Goal: Task Accomplishment & Management: Manage account settings

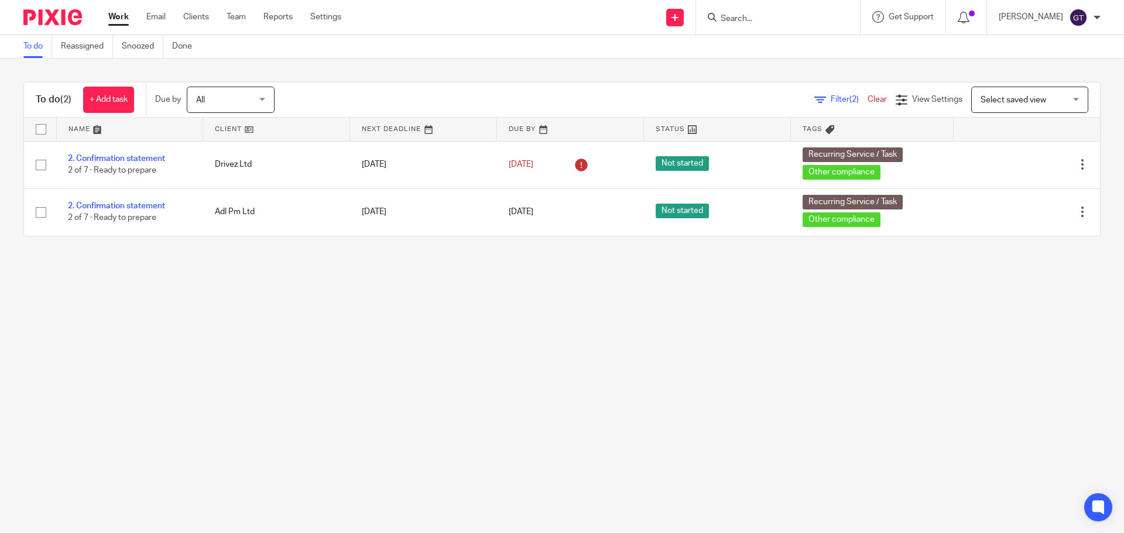
drag, startPoint x: 0, startPoint y: 0, endPoint x: 758, endPoint y: 18, distance: 758.1
click at [758, 19] on input "Search" at bounding box center [771, 19] width 105 height 11
click at [757, 18] on input "Search" at bounding box center [771, 19] width 105 height 11
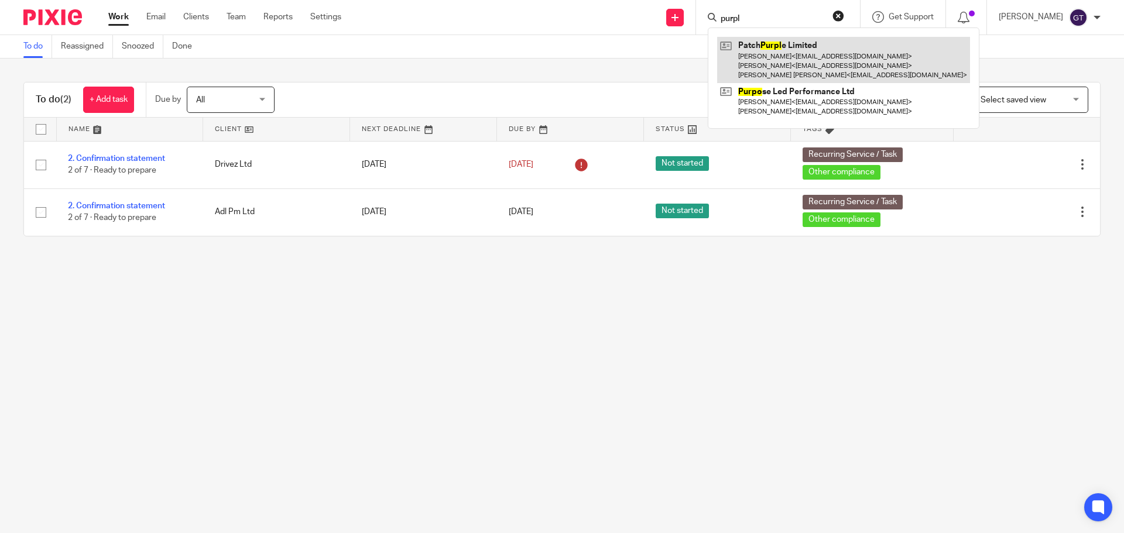
type input "purpl"
click at [795, 59] on link at bounding box center [843, 60] width 253 height 46
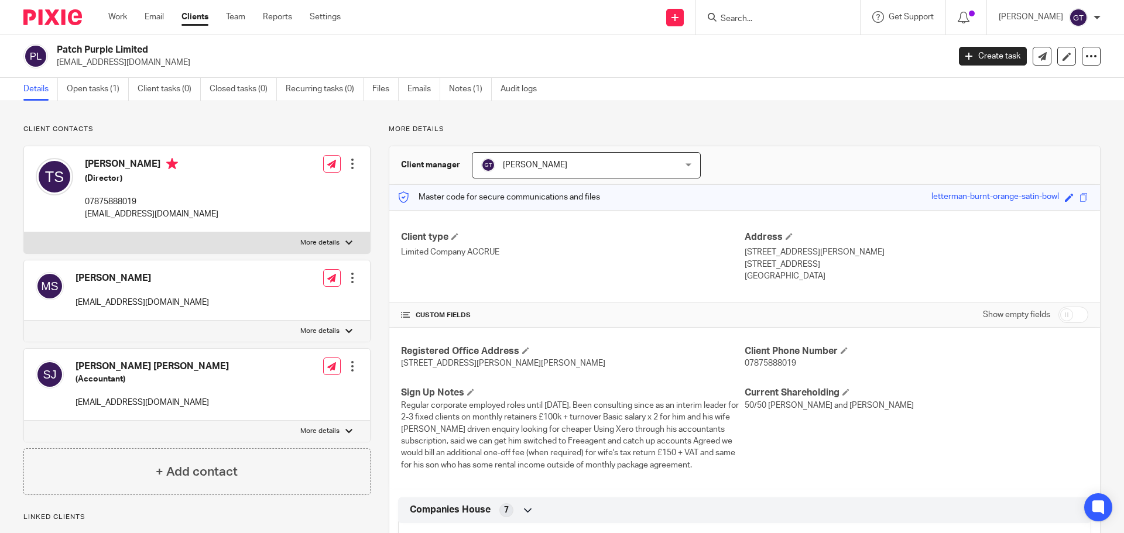
click at [477, 89] on link "Notes (1)" at bounding box center [470, 89] width 43 height 23
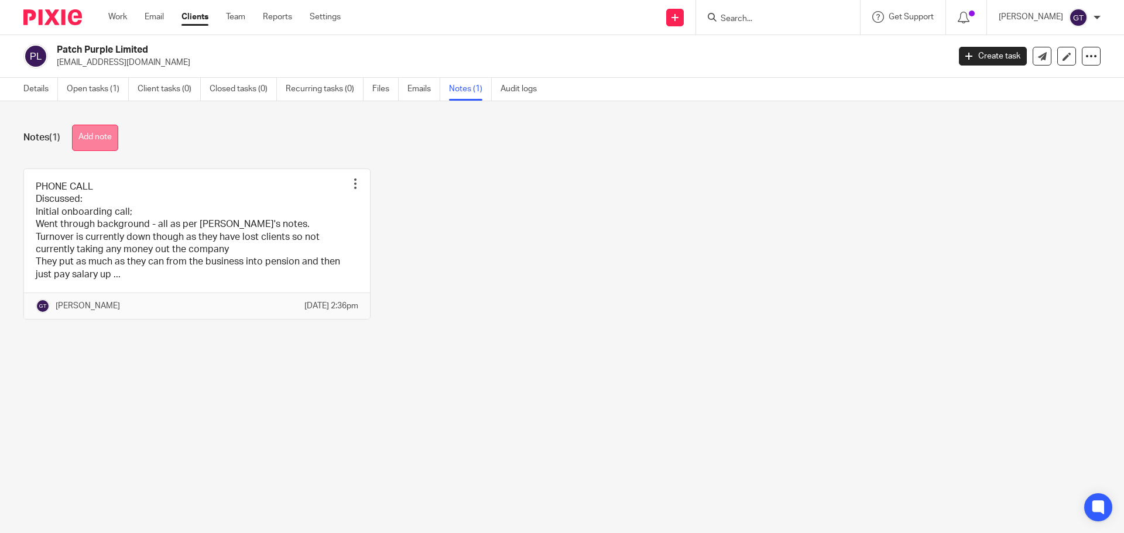
click at [109, 129] on button "Add note" at bounding box center [95, 138] width 46 height 26
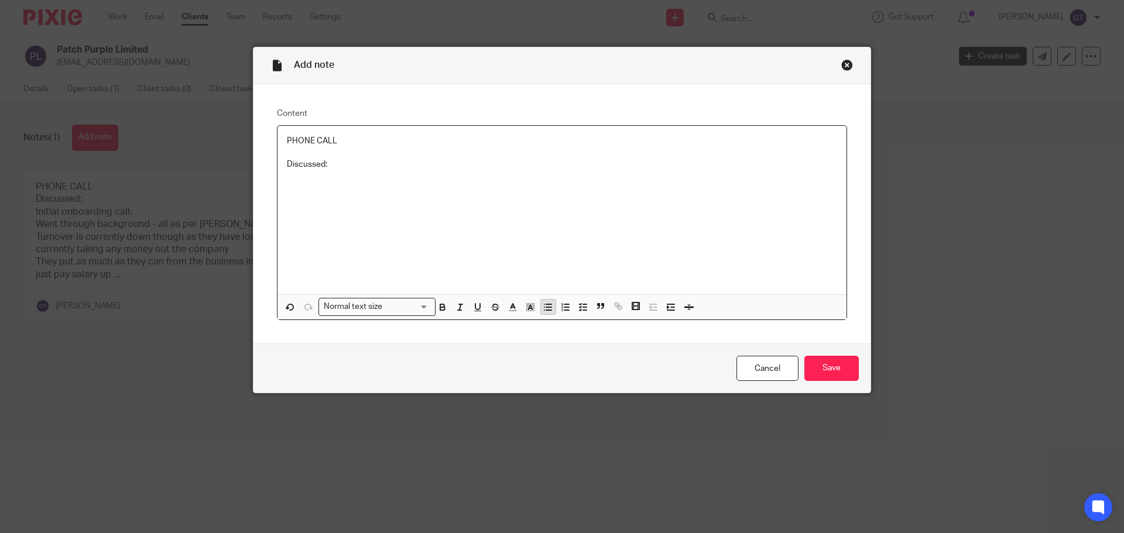
click at [547, 304] on line "button" at bounding box center [548, 304] width 5 height 0
click at [442, 201] on p "Talked through our VAT process" at bounding box center [573, 200] width 527 height 12
drag, startPoint x: 280, startPoint y: 141, endPoint x: 218, endPoint y: 138, distance: 61.5
click at [217, 140] on div "Add note Content PHONE CALL Discussed: FreeAgent software tour; Went through al…" at bounding box center [562, 266] width 1124 height 533
click at [535, 200] on p "Talked through our VAT process - first quarter about to end" at bounding box center [573, 200] width 527 height 12
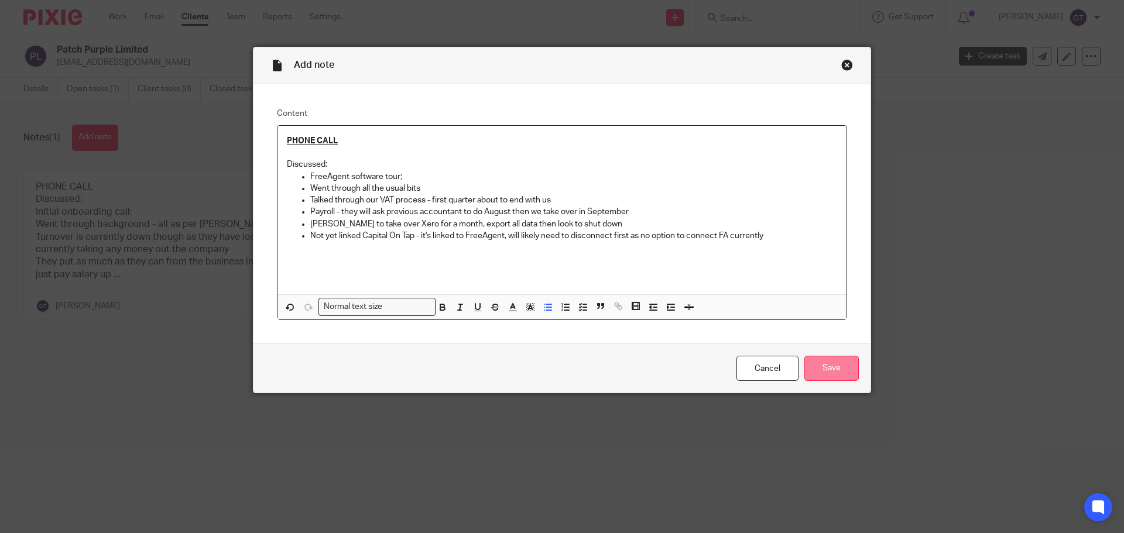
click at [823, 363] on input "Save" at bounding box center [831, 368] width 54 height 25
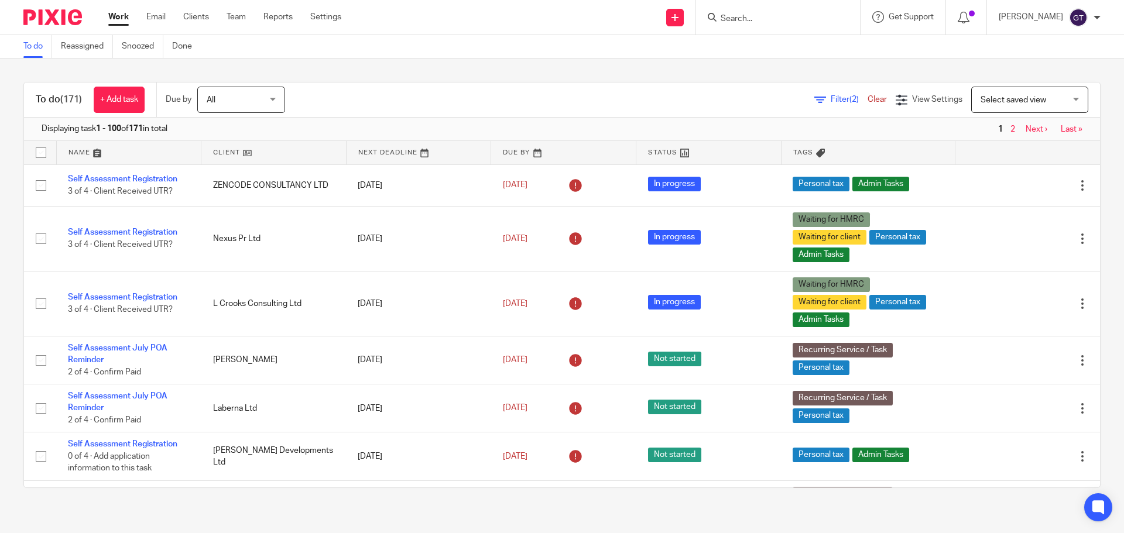
click at [786, 20] on input "Search" at bounding box center [771, 19] width 105 height 11
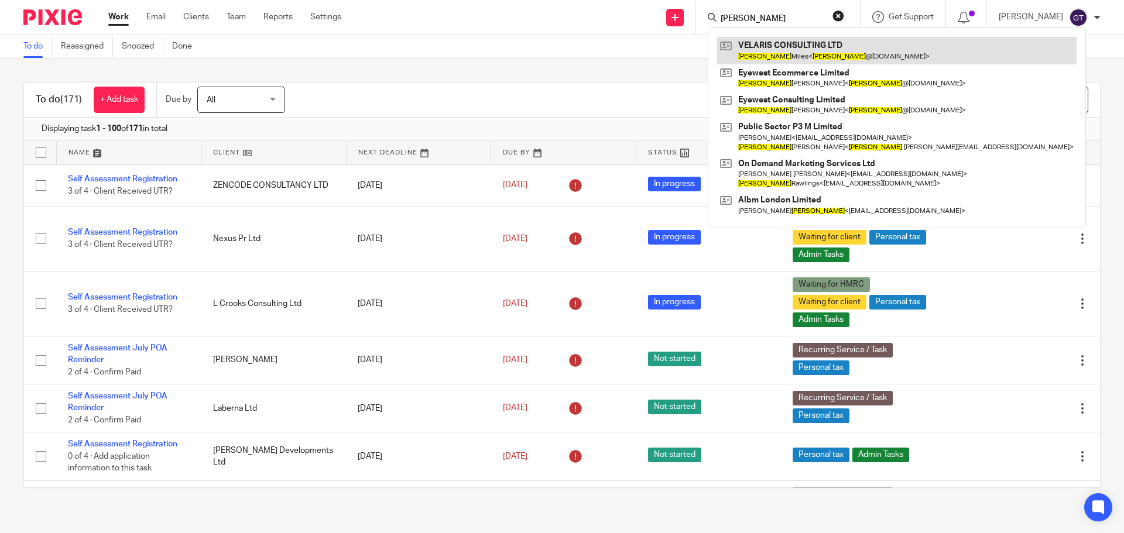
type input "jason"
click at [788, 53] on link at bounding box center [896, 50] width 359 height 27
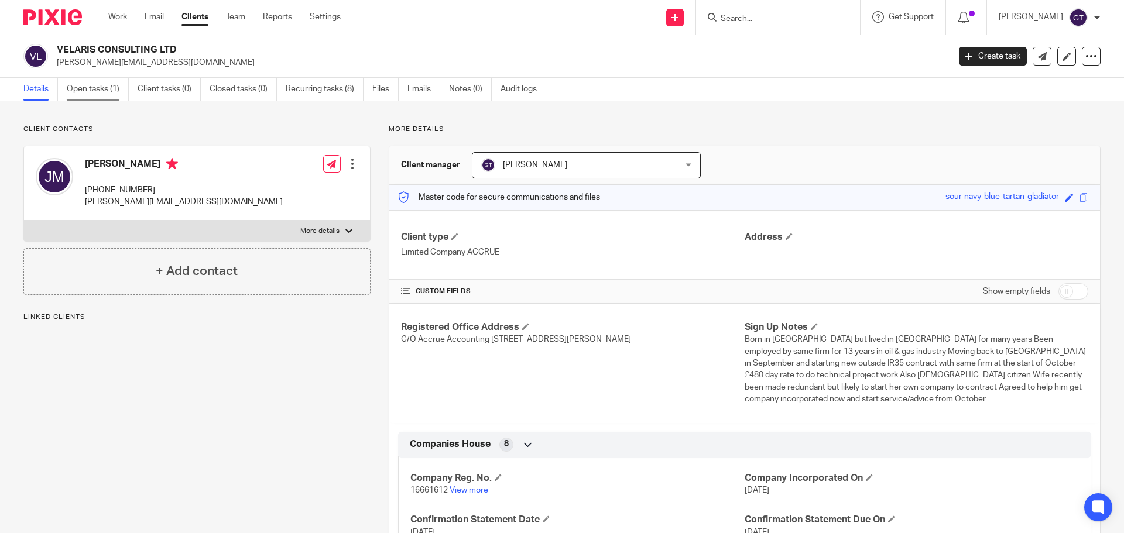
click at [95, 90] on link "Open tasks (1)" at bounding box center [98, 89] width 62 height 23
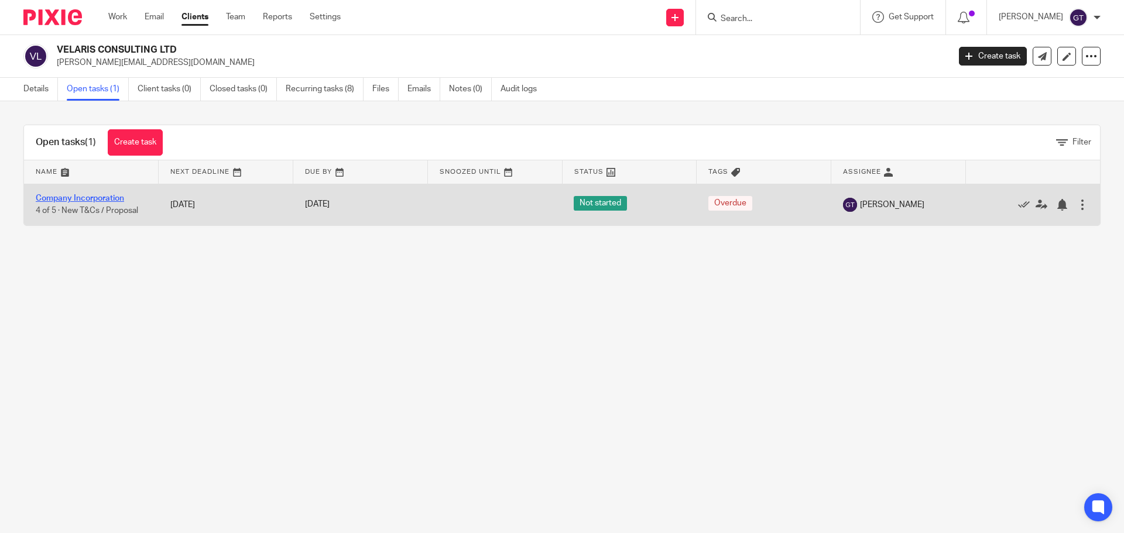
click at [102, 197] on link "Company Incorporation" at bounding box center [80, 198] width 88 height 8
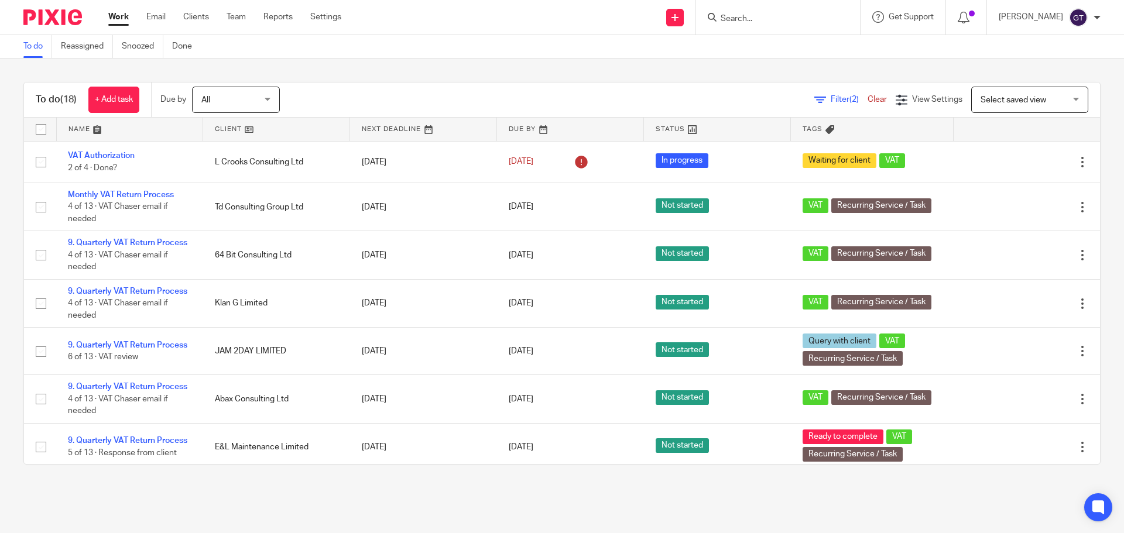
click at [784, 18] on input "Search" at bounding box center [771, 19] width 105 height 11
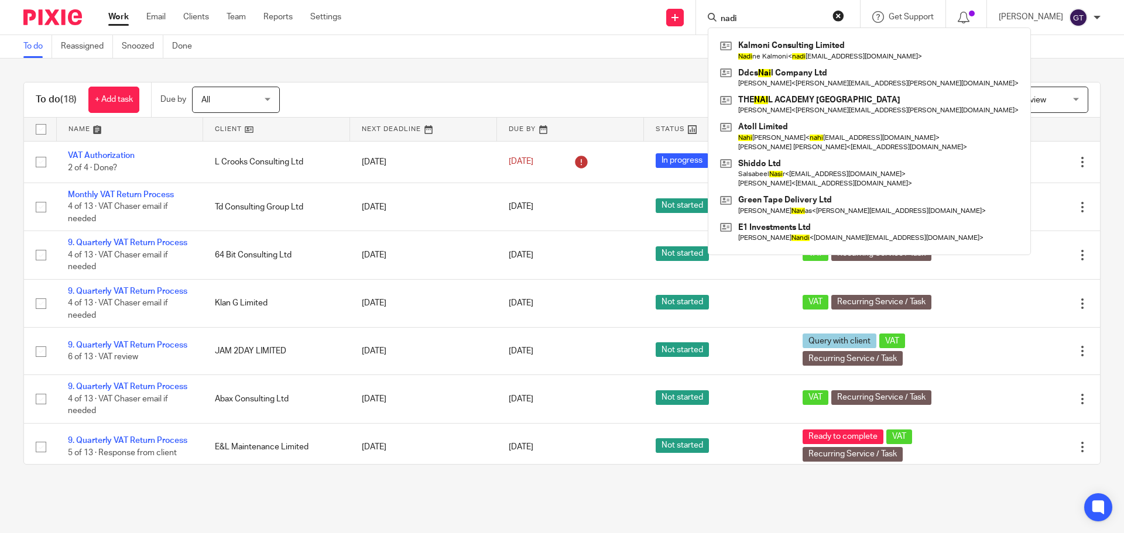
type input "[PERSON_NAME]"
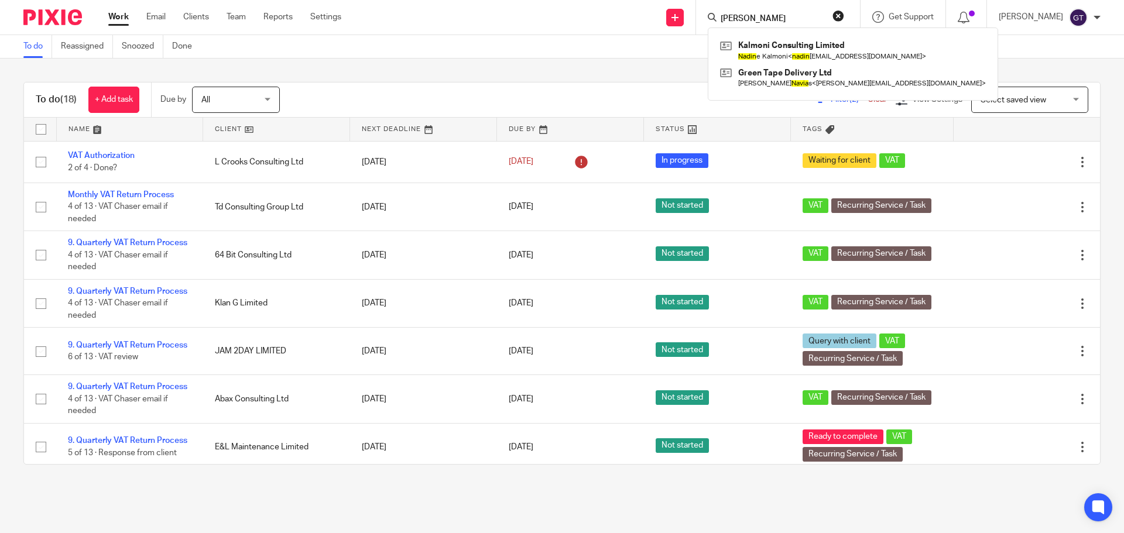
drag, startPoint x: 778, startPoint y: 18, endPoint x: 673, endPoint y: 1, distance: 106.6
click at [674, 4] on div "Send new email Create task Add client Request signature [PERSON_NAME] Consultin…" at bounding box center [741, 17] width 765 height 35
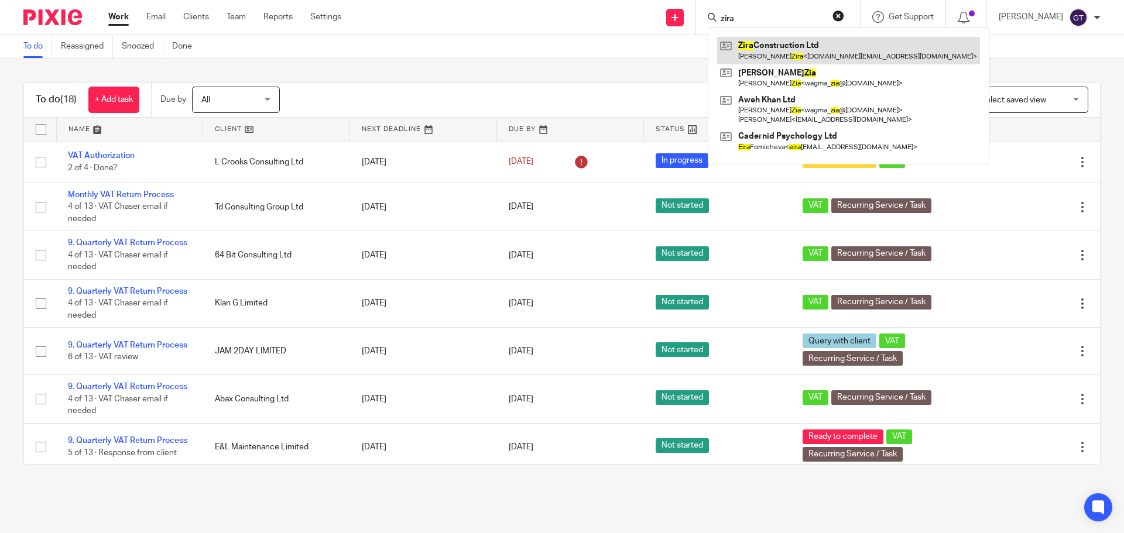
type input "zira"
click at [763, 47] on link at bounding box center [848, 50] width 263 height 27
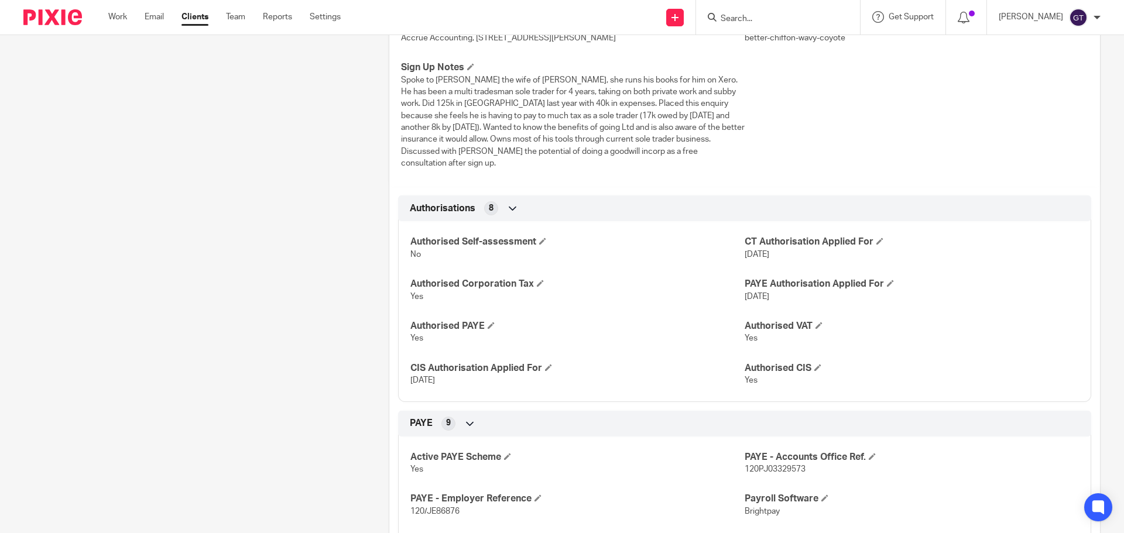
scroll to position [218, 0]
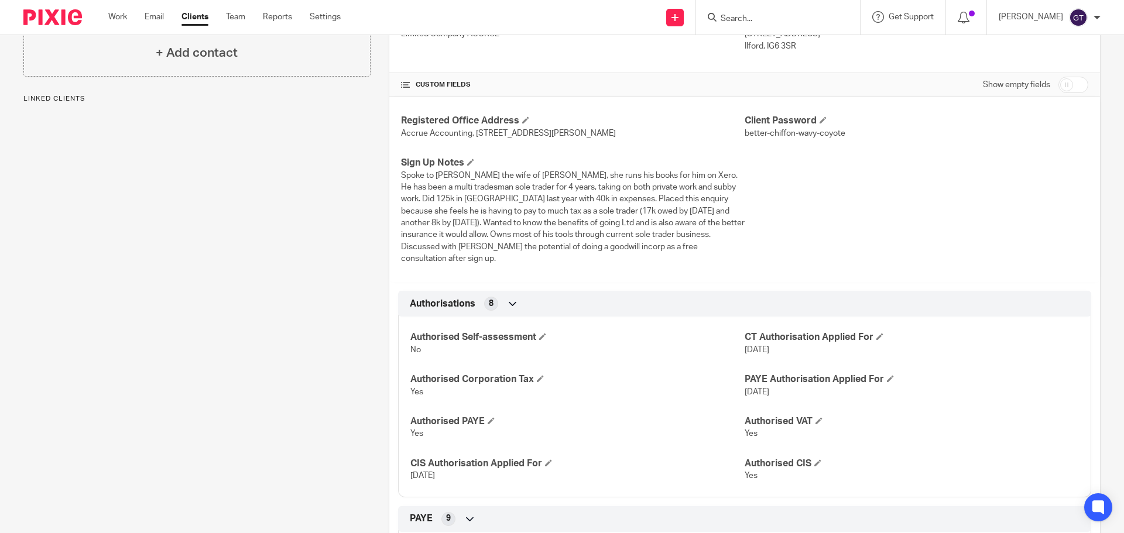
click at [1061, 85] on input "checkbox" at bounding box center [1073, 85] width 30 height 16
checkbox input "true"
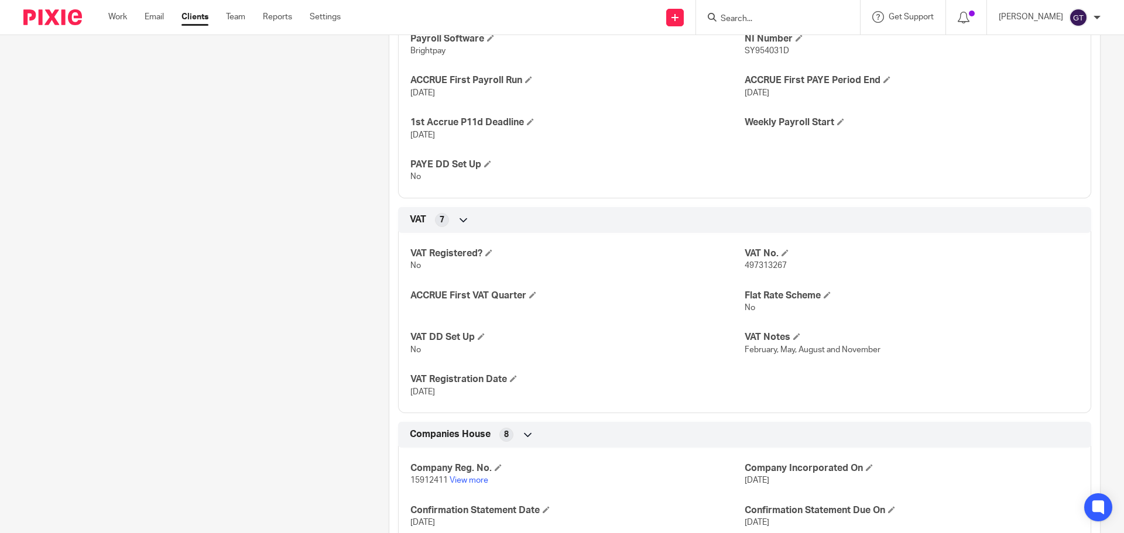
scroll to position [1112, 0]
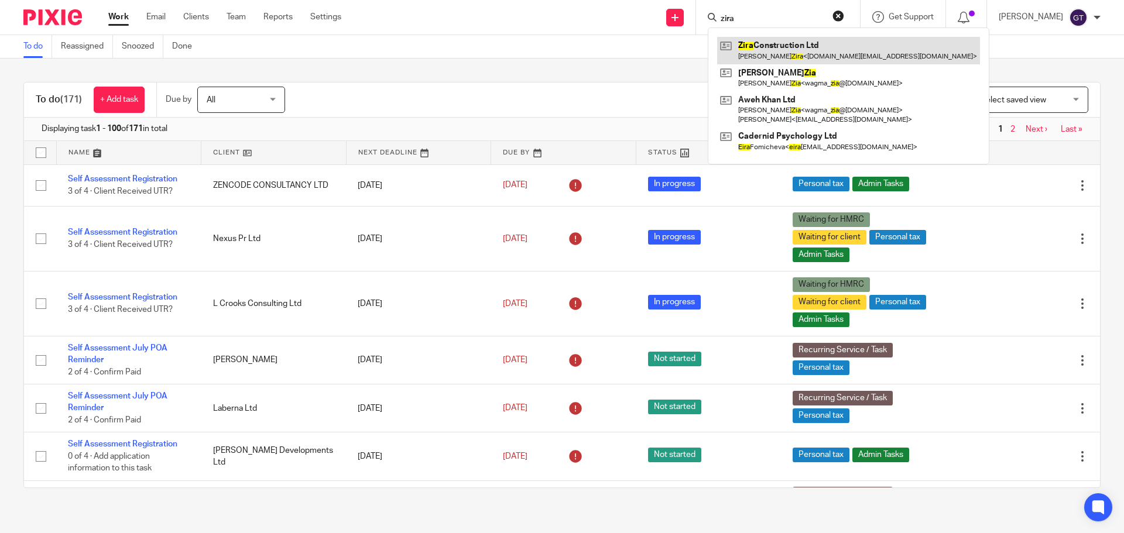
type input "zira"
click at [787, 47] on link at bounding box center [848, 50] width 263 height 27
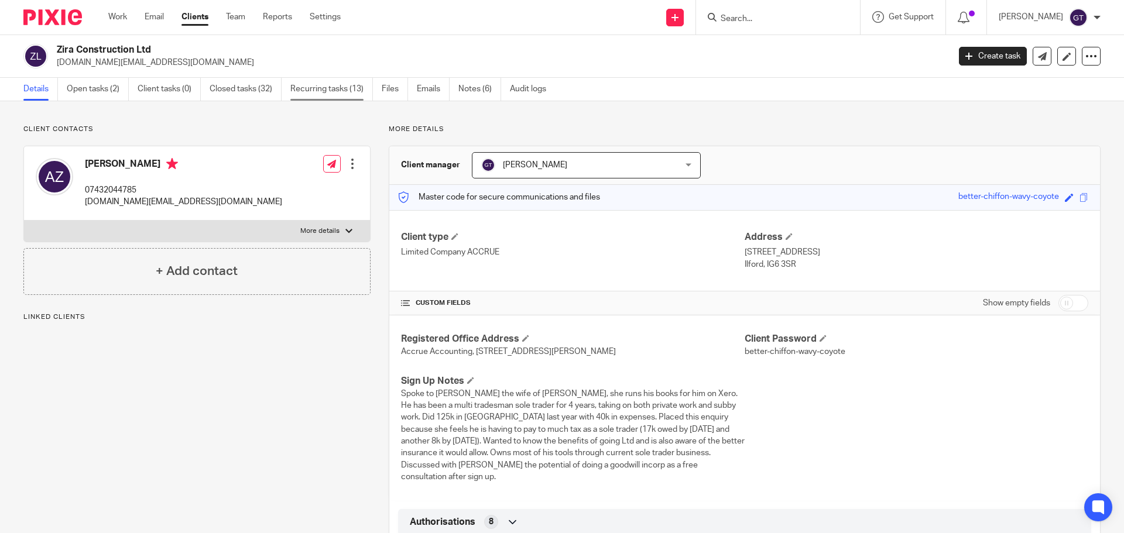
click at [318, 85] on link "Recurring tasks (13)" at bounding box center [331, 89] width 83 height 23
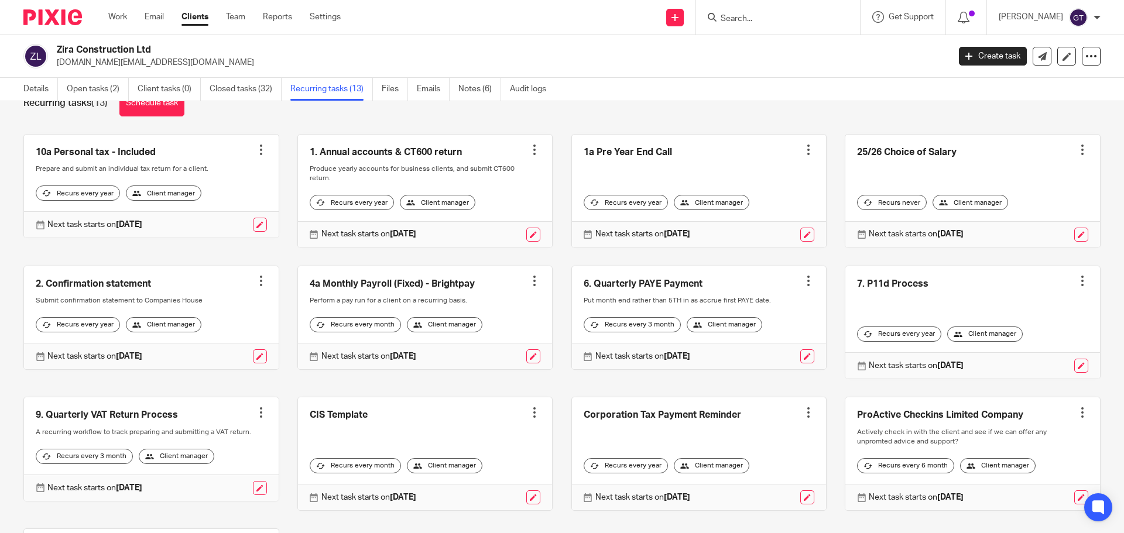
scroll to position [59, 0]
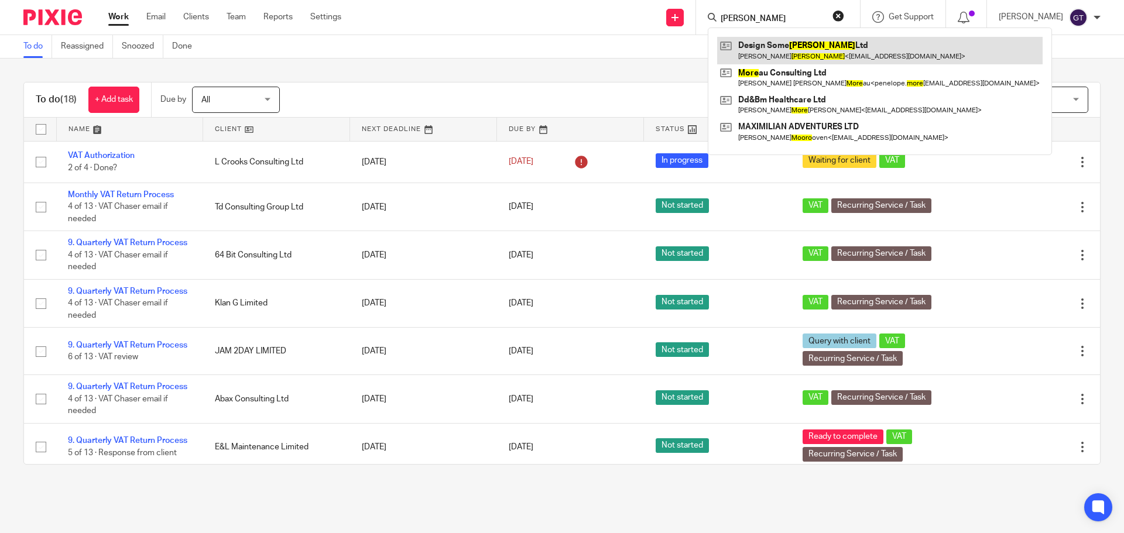
type input "[PERSON_NAME]"
click at [805, 56] on link at bounding box center [879, 50] width 325 height 27
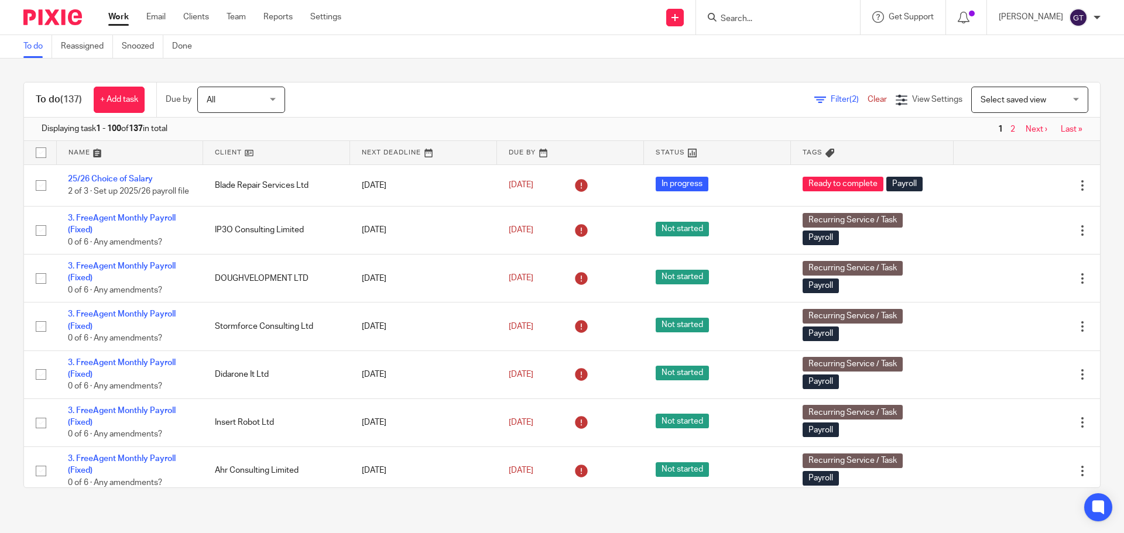
click at [778, 18] on input "Search" at bounding box center [771, 19] width 105 height 11
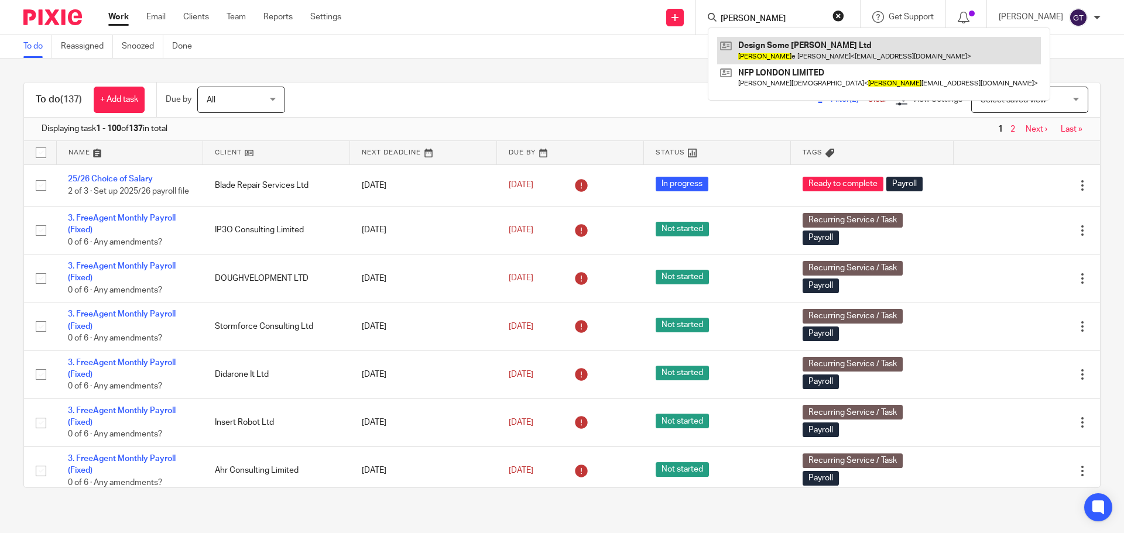
type input "vicki"
click at [785, 50] on link at bounding box center [879, 50] width 324 height 27
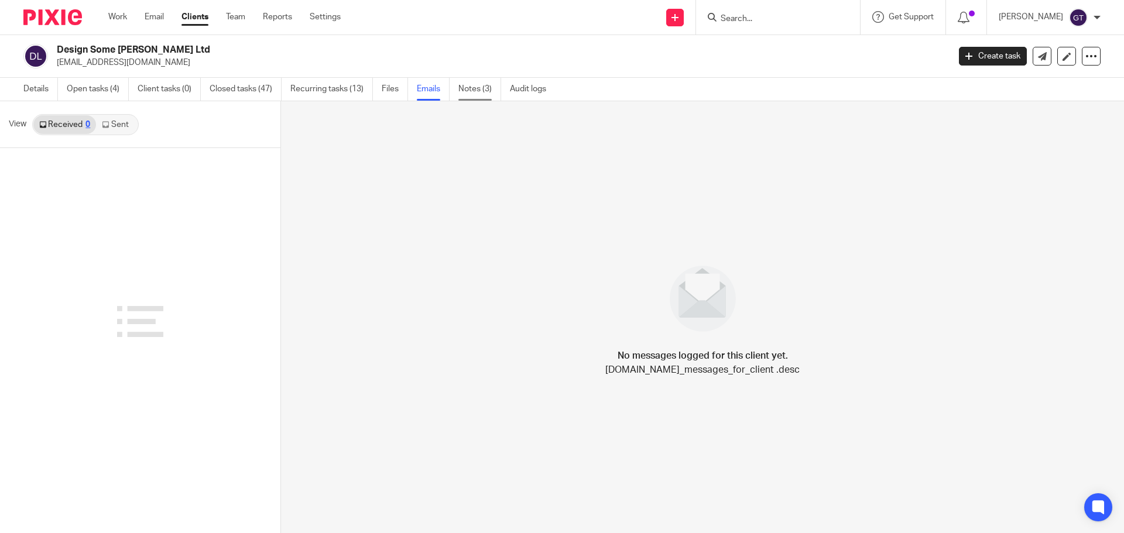
click at [501, 82] on link "Notes (3)" at bounding box center [479, 89] width 43 height 23
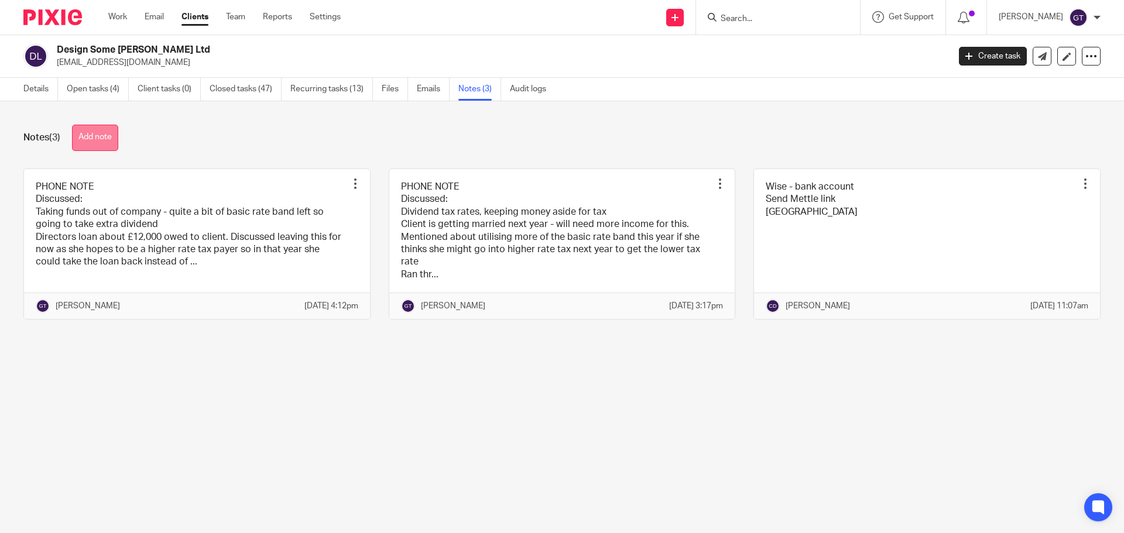
click at [104, 146] on button "Add note" at bounding box center [95, 138] width 46 height 26
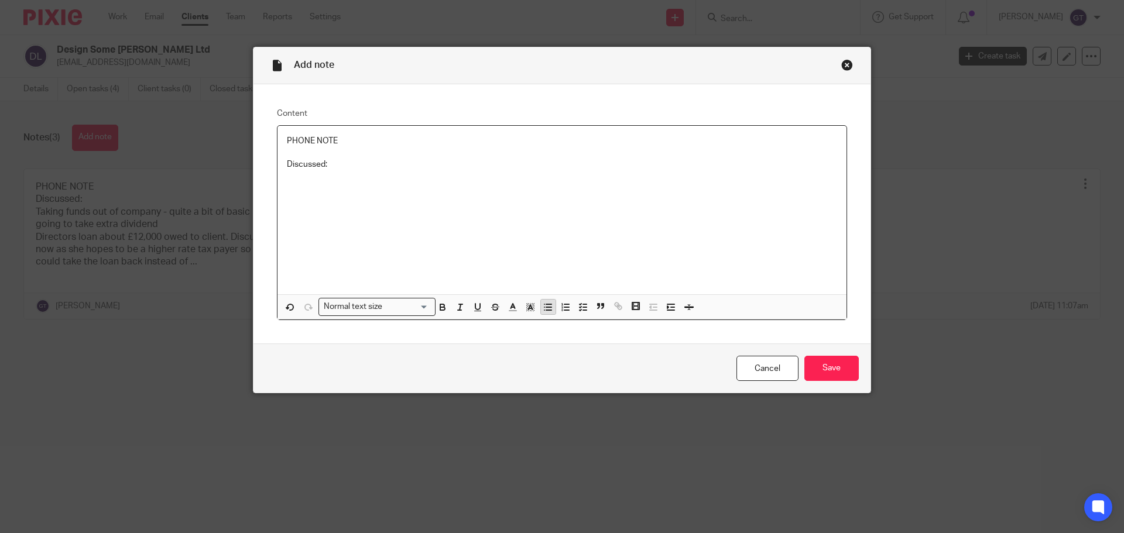
click at [545, 305] on icon "button" at bounding box center [548, 307] width 11 height 11
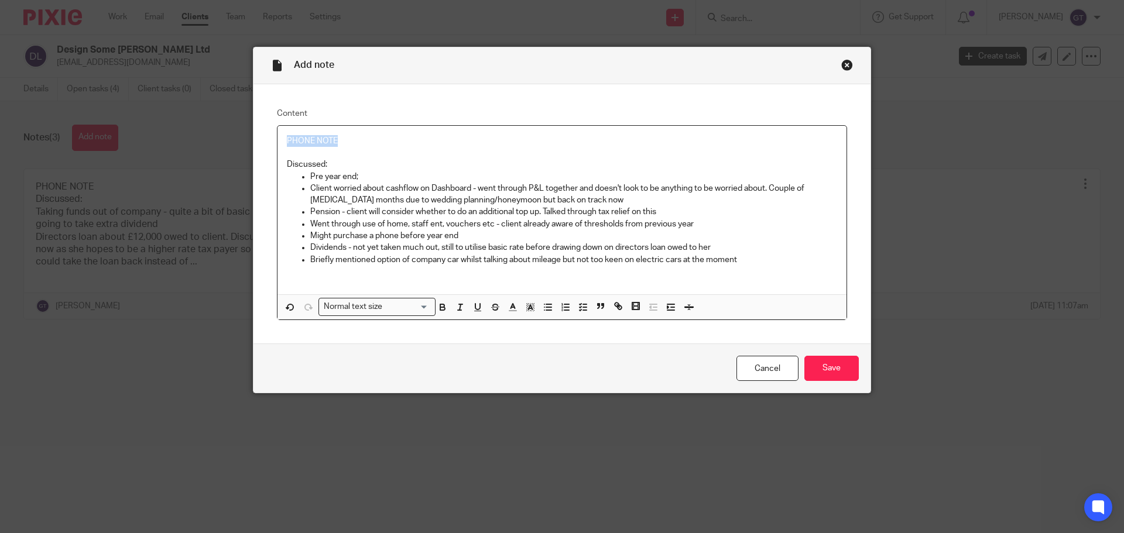
drag, startPoint x: 343, startPoint y: 139, endPoint x: 222, endPoint y: 132, distance: 120.8
click at [222, 138] on div "Add note Content PHONE NOTE Discussed: Pre year end; Client worried about cashf…" at bounding box center [562, 266] width 1124 height 533
click at [771, 255] on p "Briefly mentioned option of company car whilst talking about mileage but not to…" at bounding box center [573, 260] width 527 height 12
click at [820, 356] on input "Save" at bounding box center [831, 368] width 54 height 25
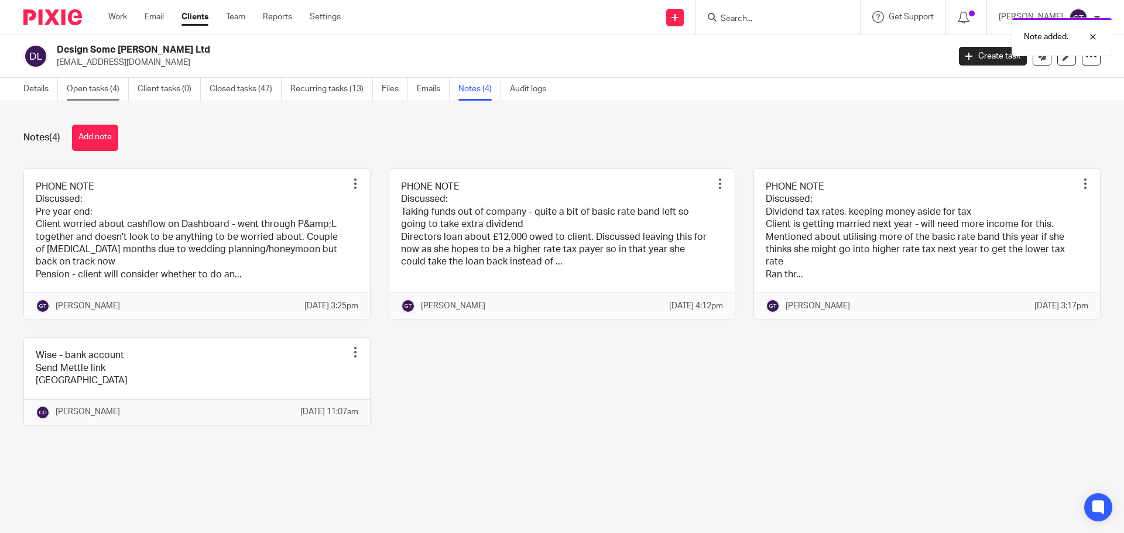
click at [98, 88] on link "Open tasks (4)" at bounding box center [98, 89] width 62 height 23
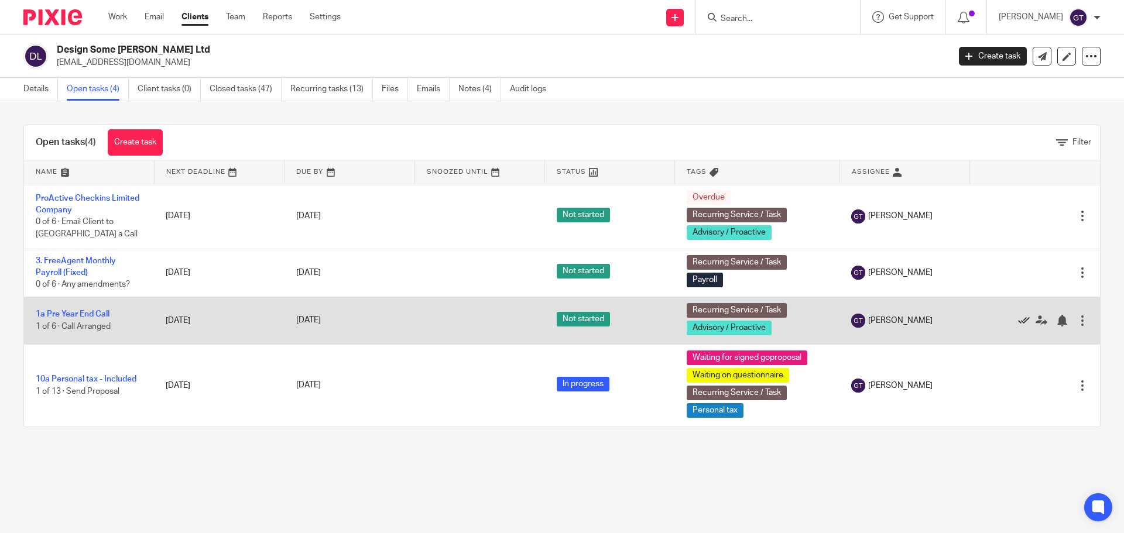
click at [1018, 318] on icon at bounding box center [1024, 321] width 12 height 12
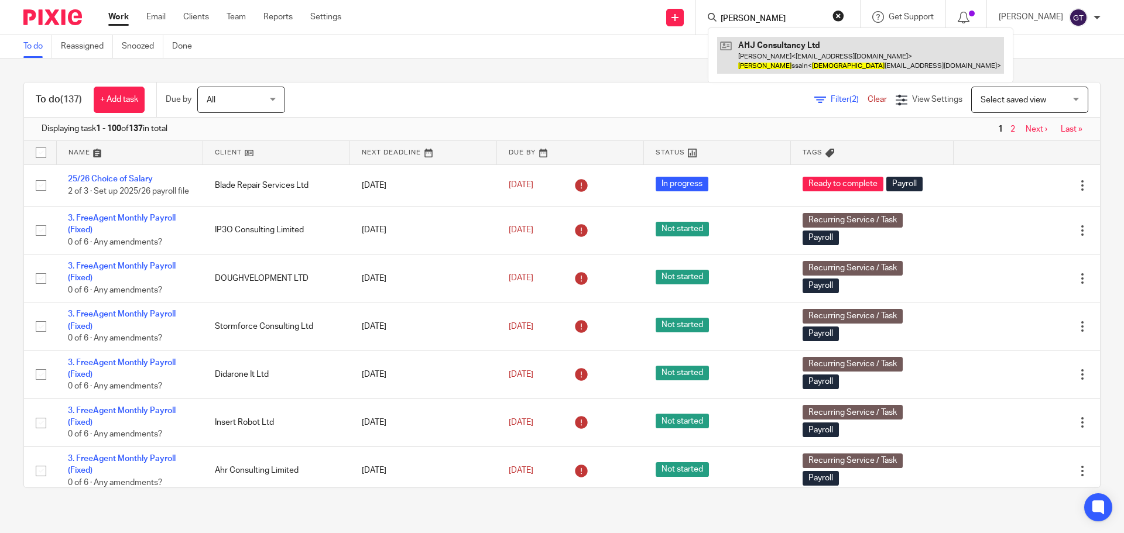
type input "[PERSON_NAME]"
click at [792, 65] on link at bounding box center [860, 55] width 287 height 36
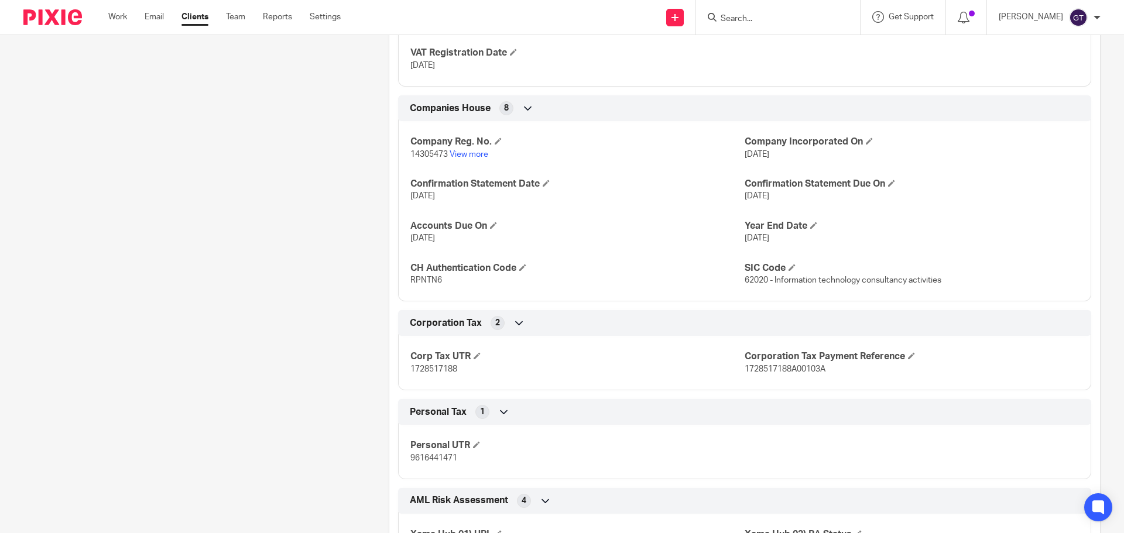
scroll to position [1214, 0]
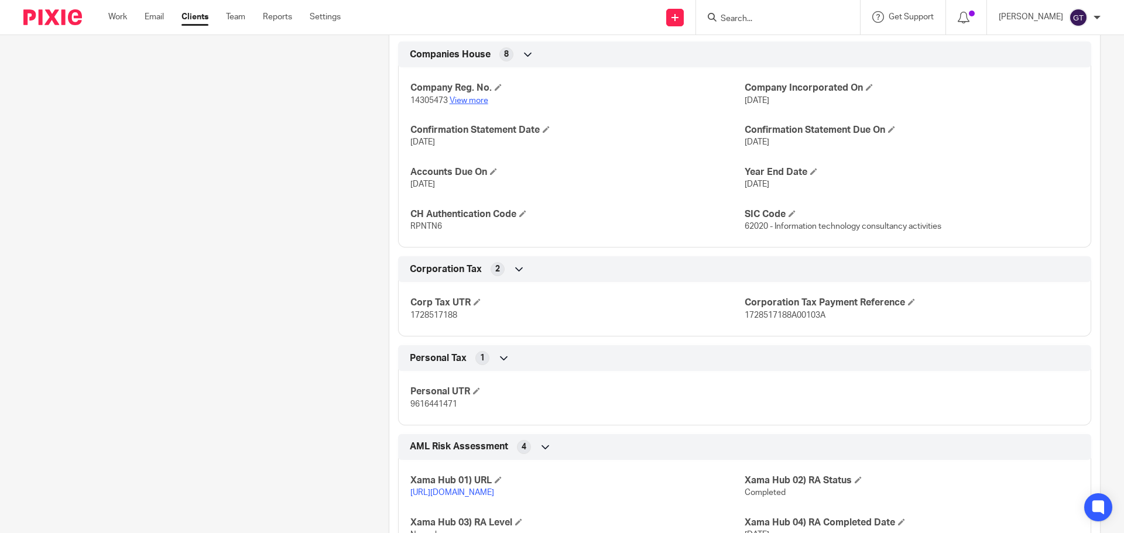
click at [470, 95] on p "14305473 View more" at bounding box center [577, 101] width 334 height 12
click at [469, 99] on link "View more" at bounding box center [468, 101] width 39 height 8
